Goal: Transaction & Acquisition: Purchase product/service

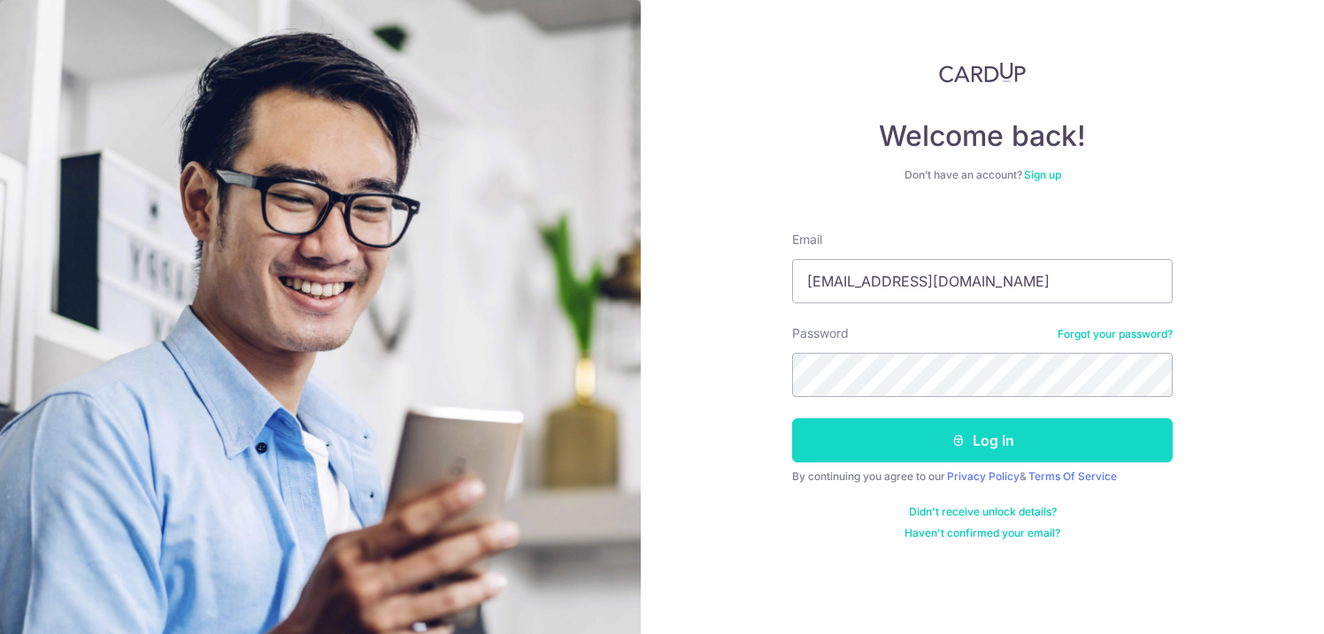
click at [950, 444] on button "Log in" at bounding box center [982, 440] width 380 height 44
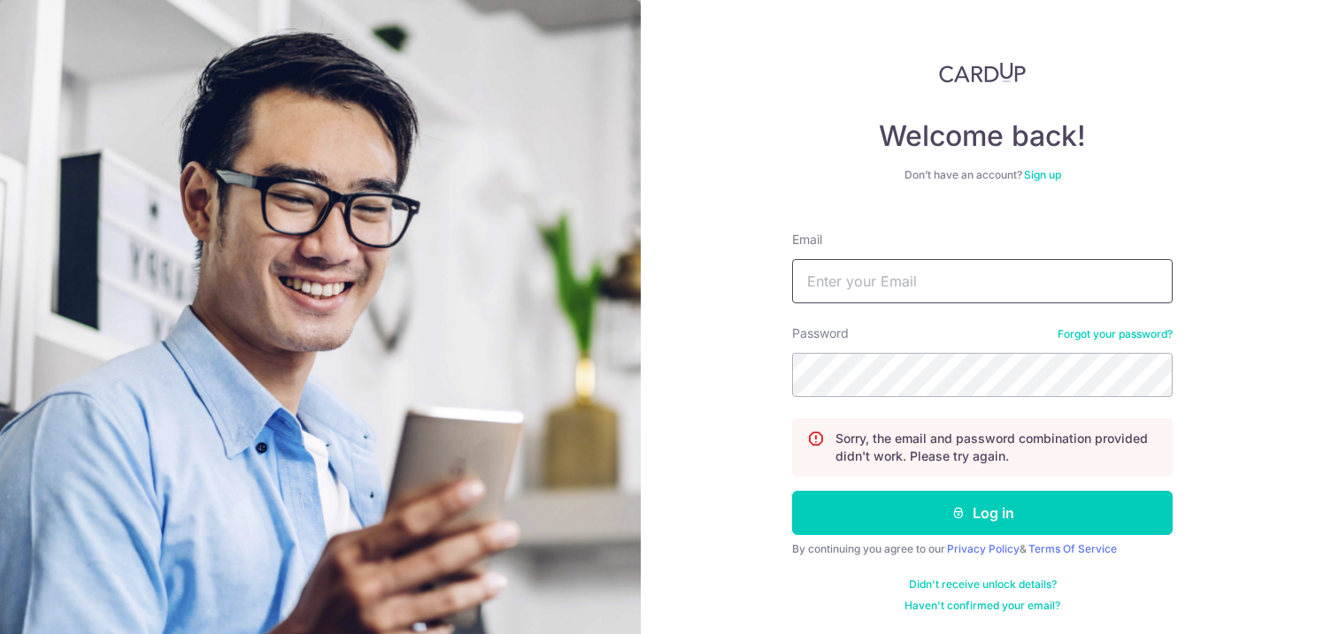
click at [901, 297] on input "Email" at bounding box center [982, 281] width 380 height 44
type input "[EMAIL_ADDRESS][DOMAIN_NAME]"
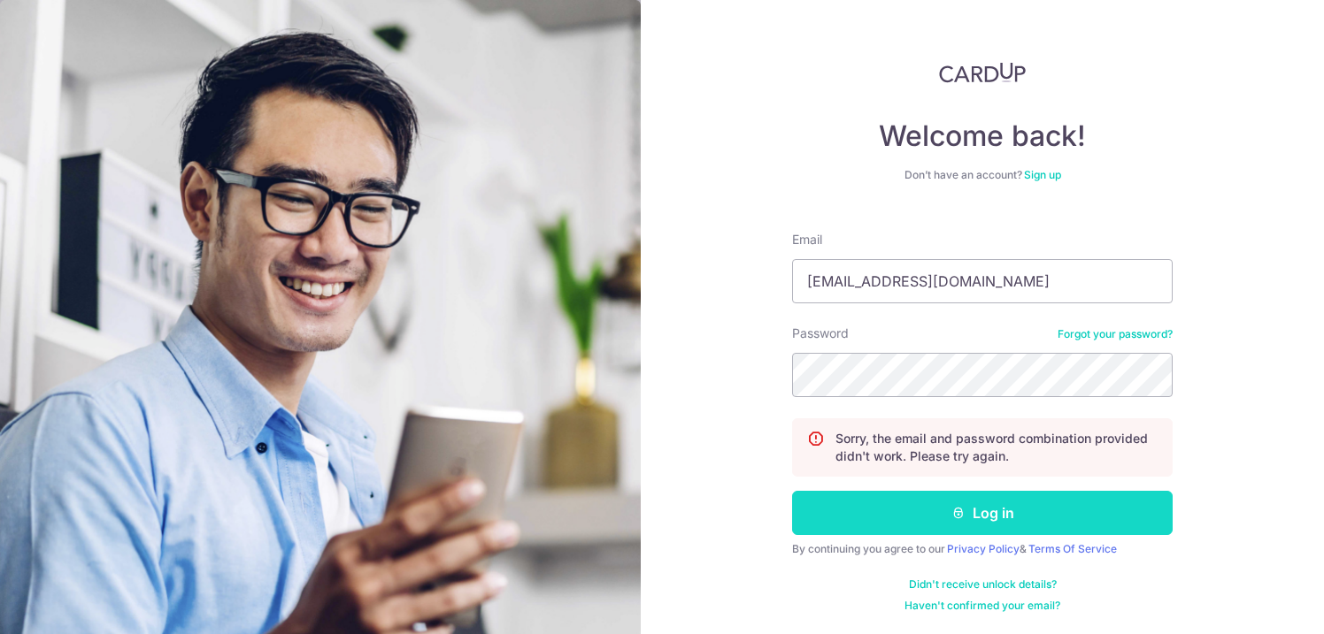
click at [910, 510] on button "Log in" at bounding box center [982, 513] width 380 height 44
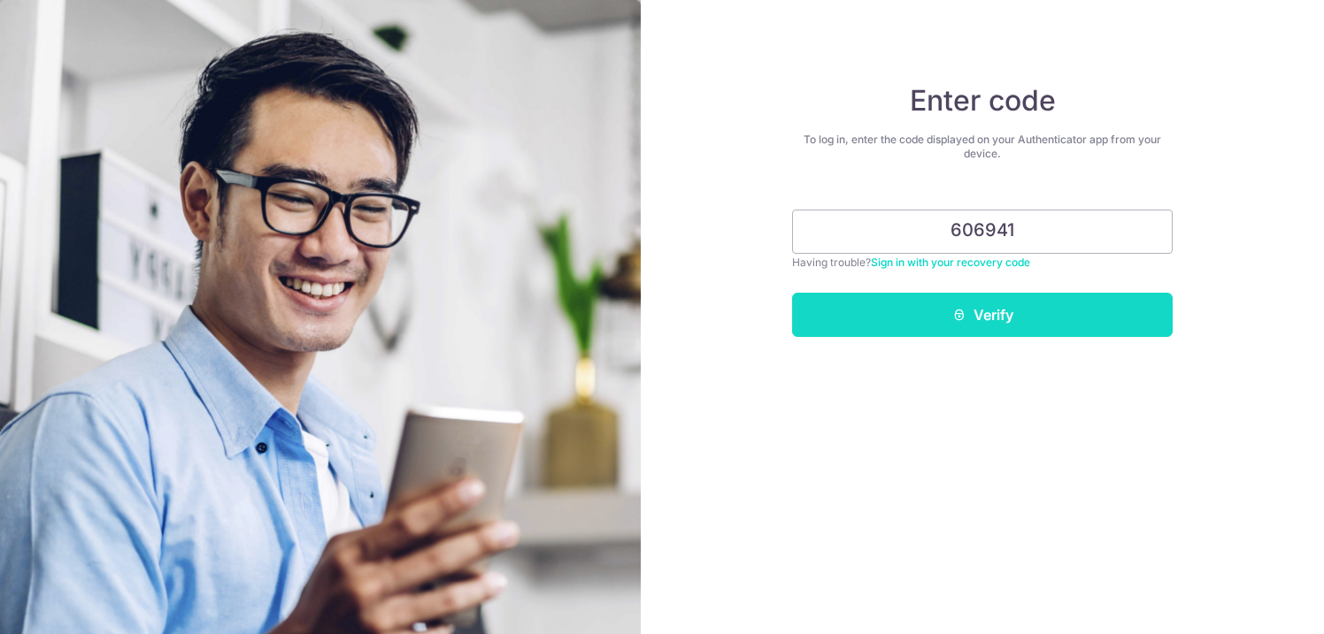
type input "606941"
click at [976, 312] on button "Verify" at bounding box center [982, 315] width 380 height 44
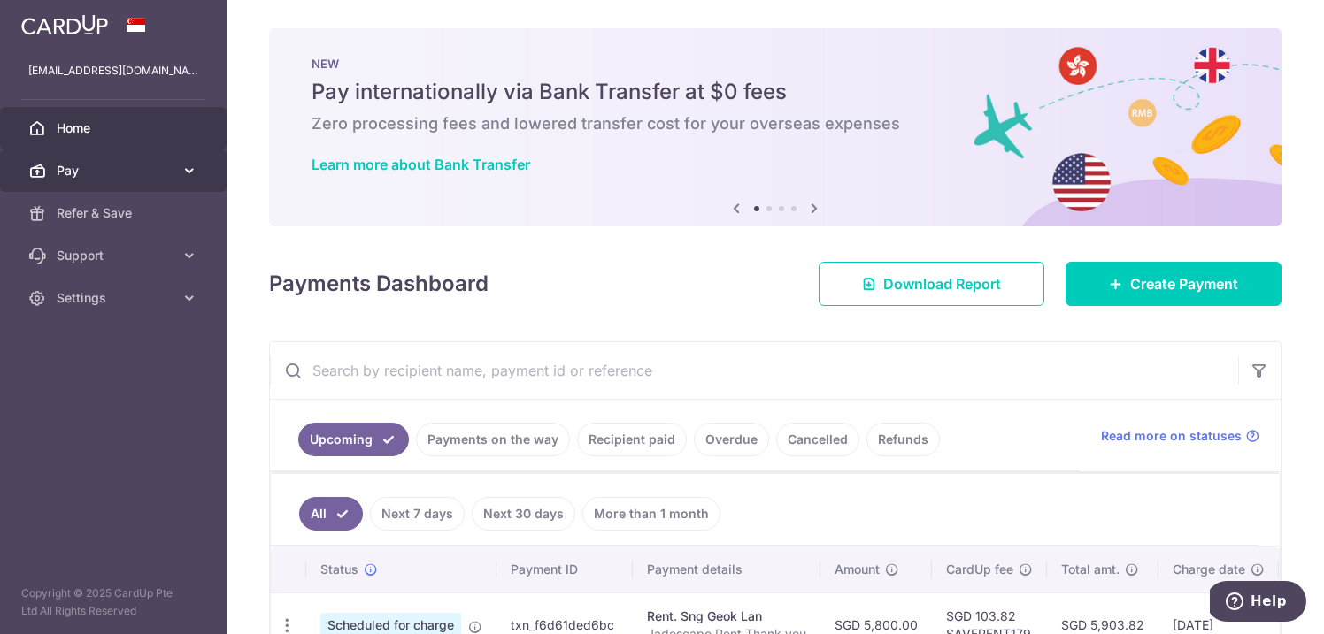
click at [109, 181] on link "Pay" at bounding box center [113, 171] width 226 height 42
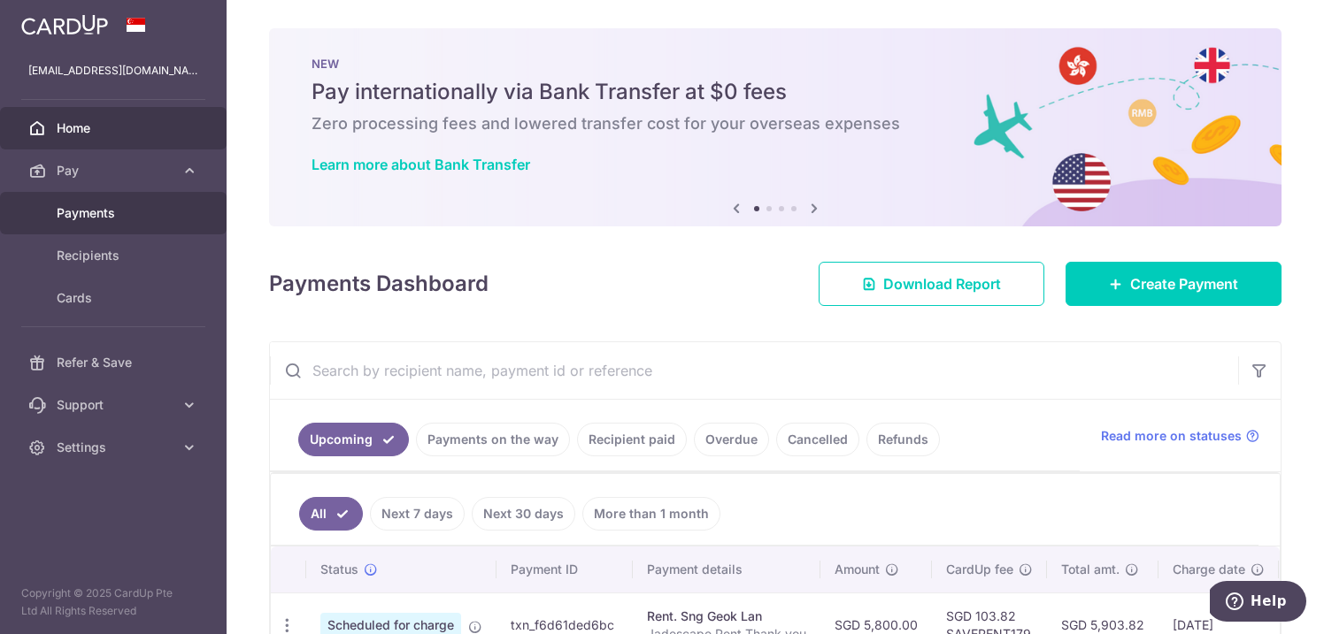
click at [110, 221] on span "Payments" at bounding box center [115, 213] width 117 height 18
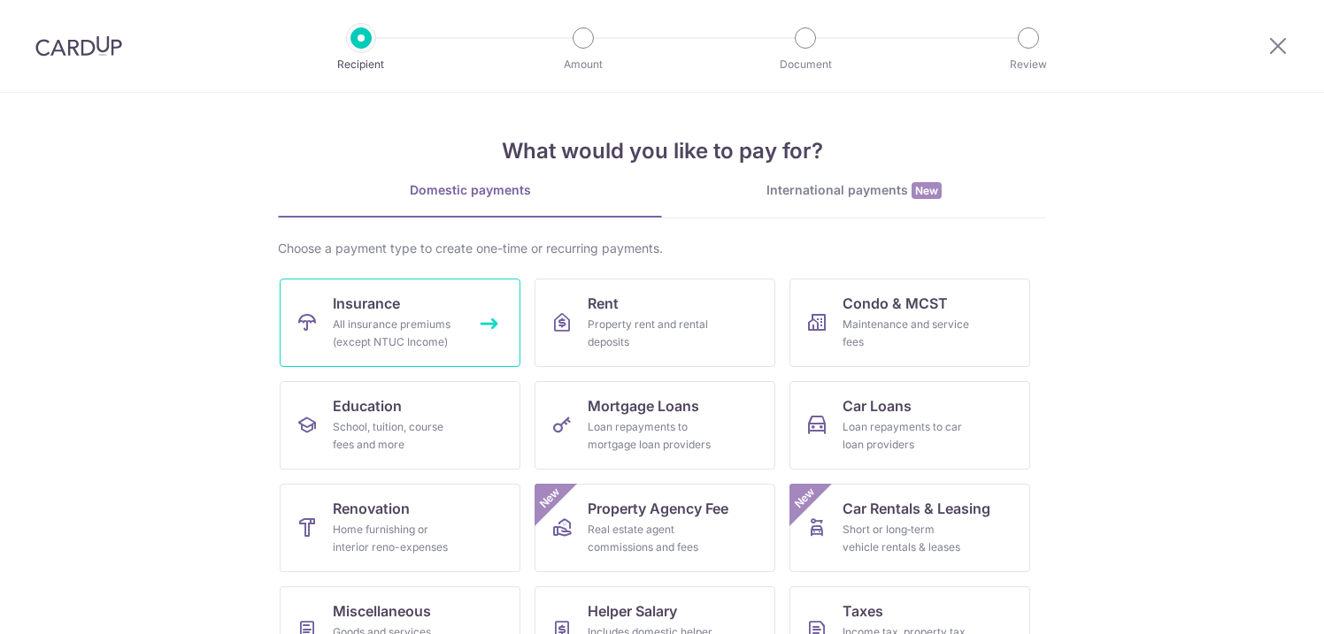
click at [434, 309] on link "Insurance All insurance premiums (except NTUC Income)" at bounding box center [400, 323] width 241 height 88
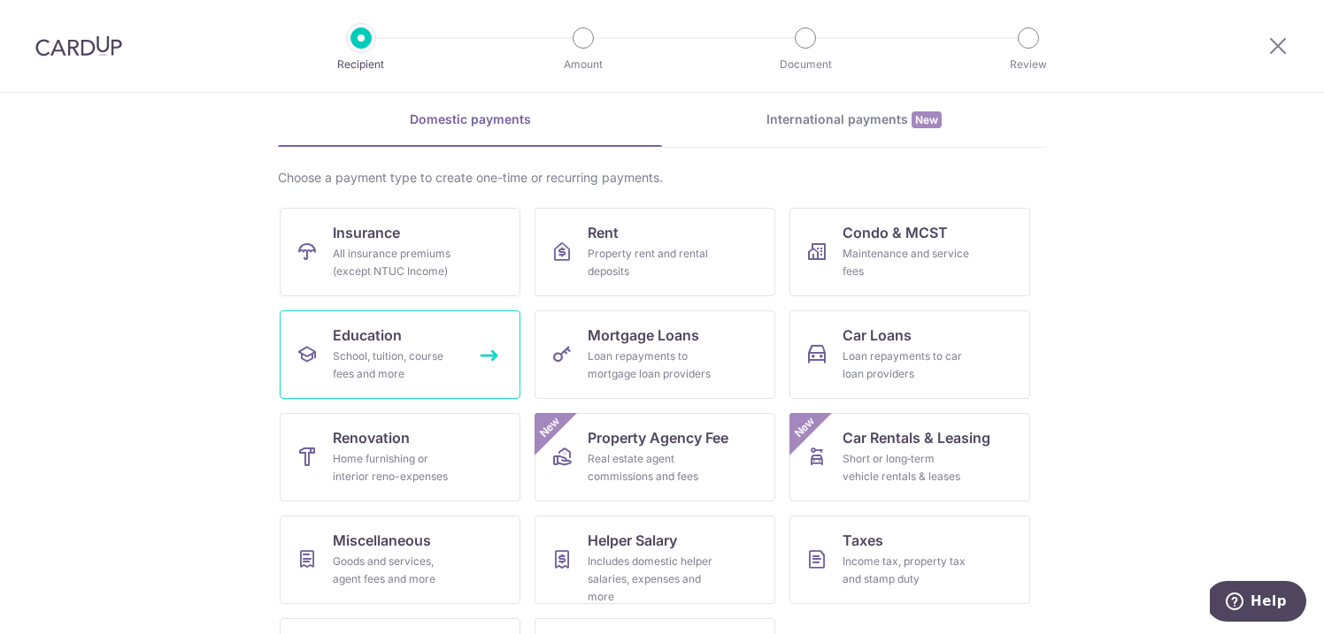
scroll to position [157, 0]
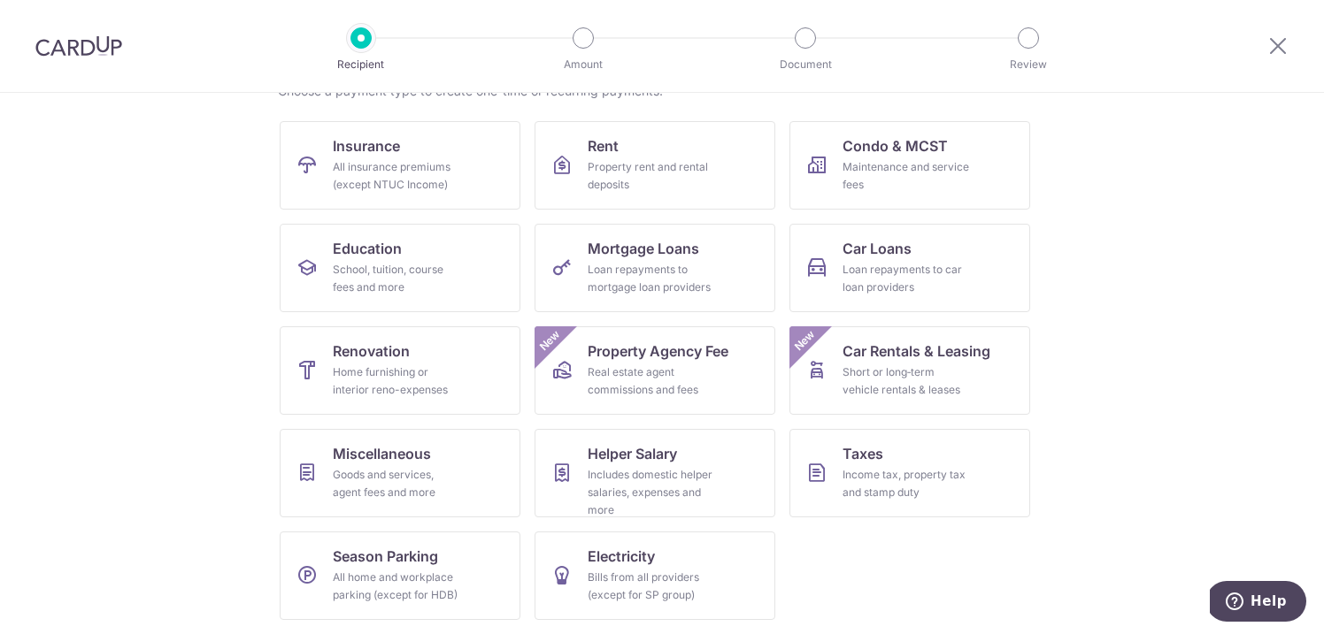
click at [1260, 44] on div at bounding box center [1278, 46] width 92 height 92
